Goal: Task Accomplishment & Management: Manage account settings

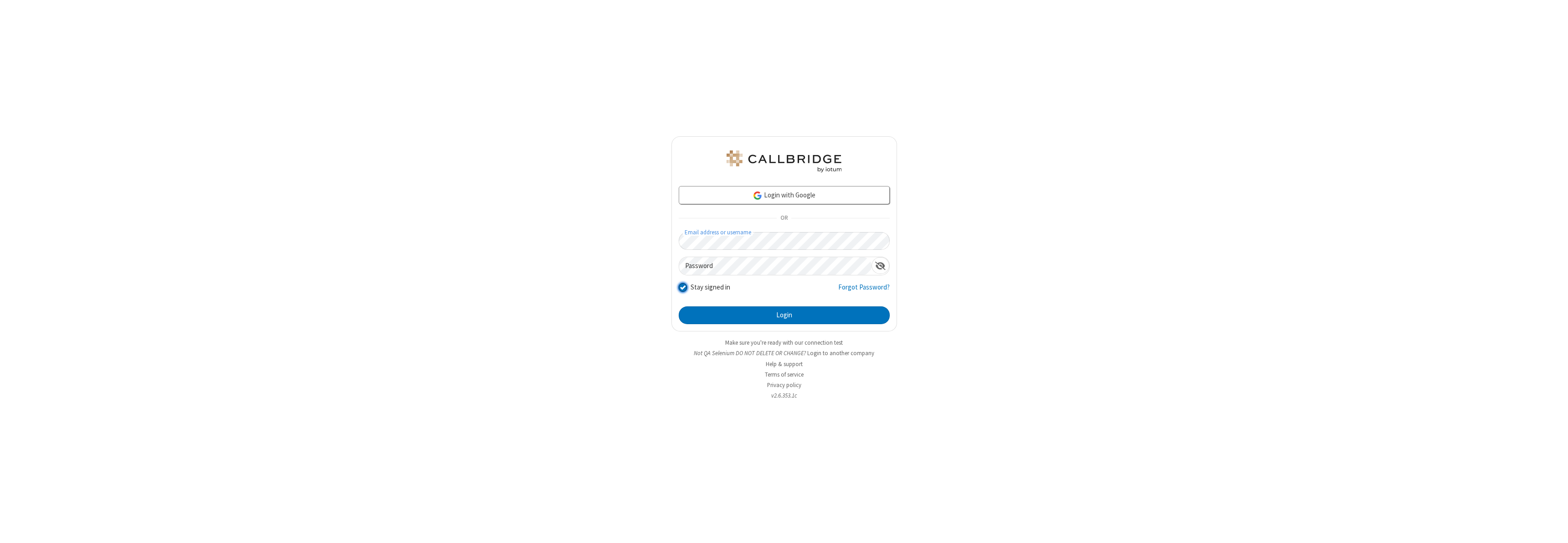
click at [682, 287] on input "Stay signed in" at bounding box center [683, 287] width 9 height 10
checkbox input "false"
click at [784, 315] on button "Login" at bounding box center [784, 315] width 211 height 18
click at [682, 287] on input "Stay signed in" at bounding box center [683, 287] width 9 height 10
checkbox input "false"
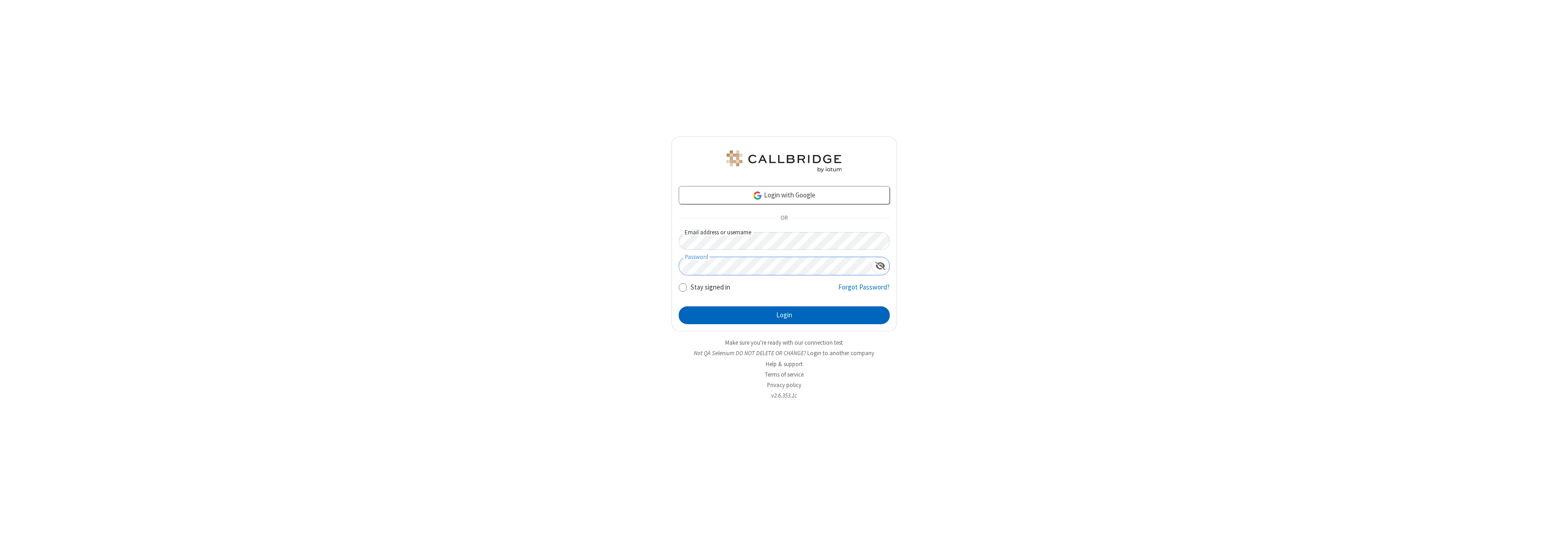
click at [784, 315] on button "Login" at bounding box center [784, 315] width 211 height 18
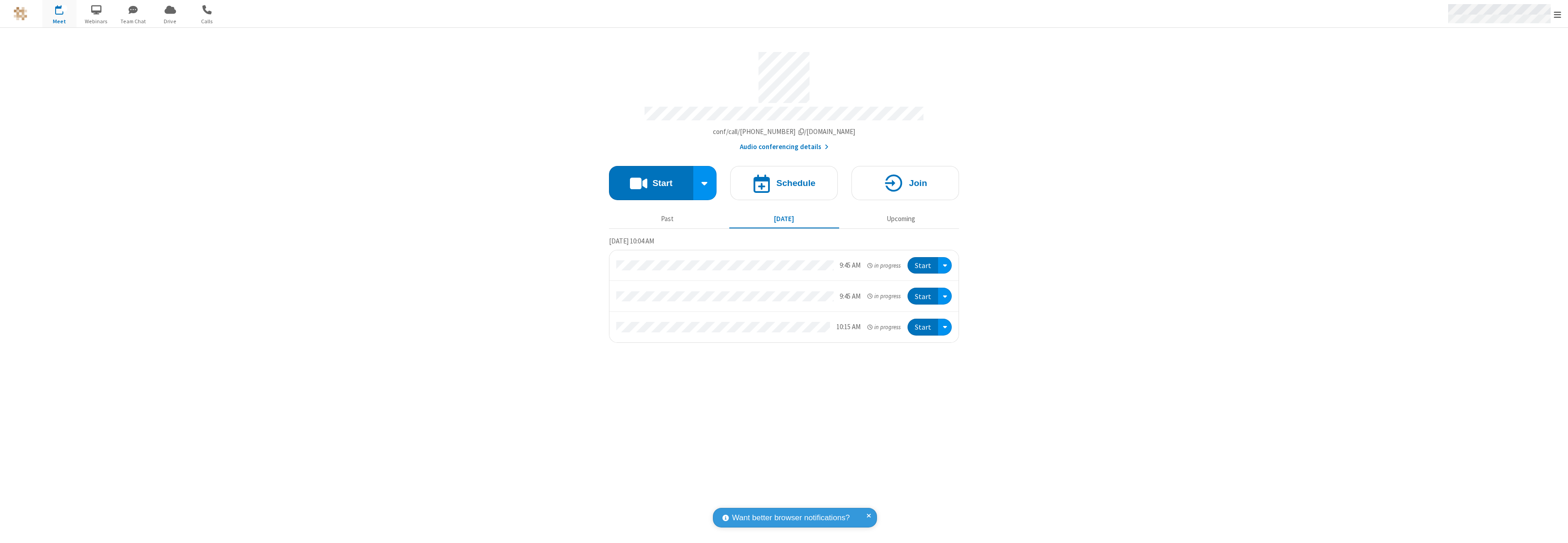
click at [1558, 13] on span "Open menu" at bounding box center [1558, 14] width 7 height 9
